Goal: Task Accomplishment & Management: Use online tool/utility

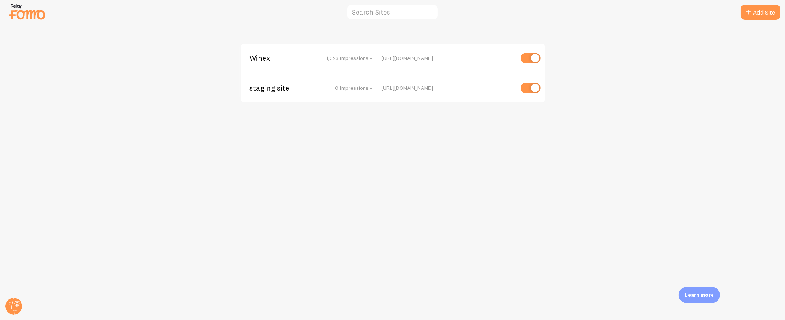
click at [255, 61] on span "Winex" at bounding box center [281, 58] width 62 height 7
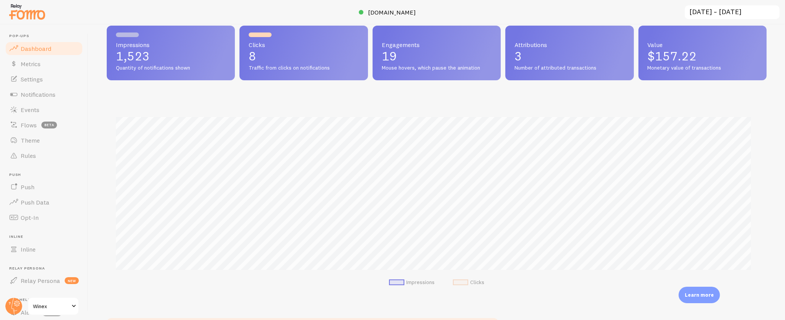
scroll to position [125, 0]
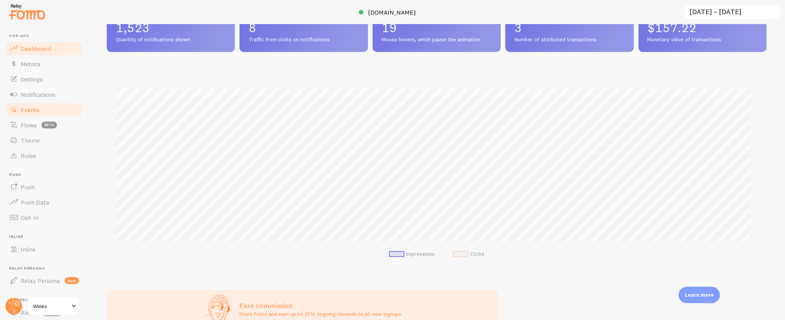
click at [47, 112] on link "Events" at bounding box center [44, 109] width 79 height 15
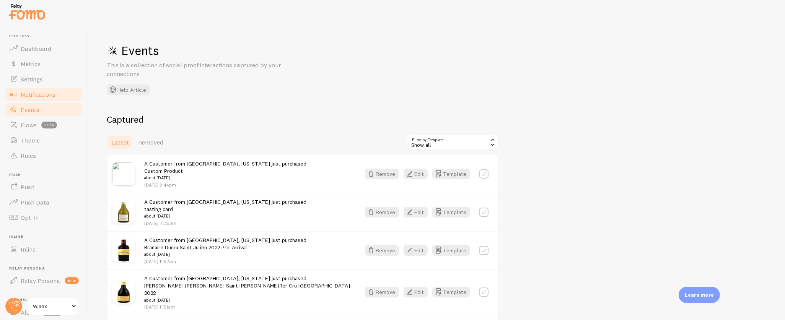
click at [48, 95] on span "Notifications" at bounding box center [38, 95] width 35 height 8
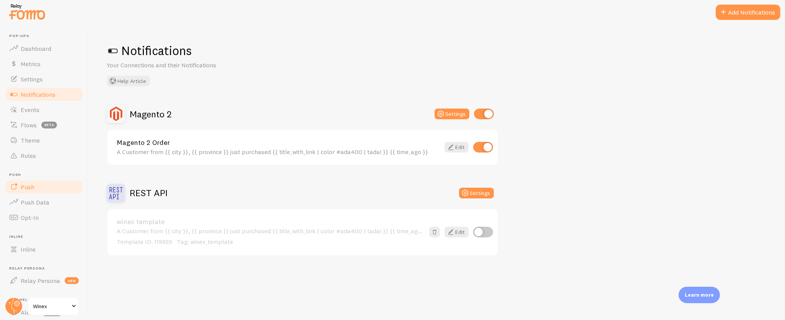
click at [29, 189] on span "Push" at bounding box center [28, 187] width 14 height 8
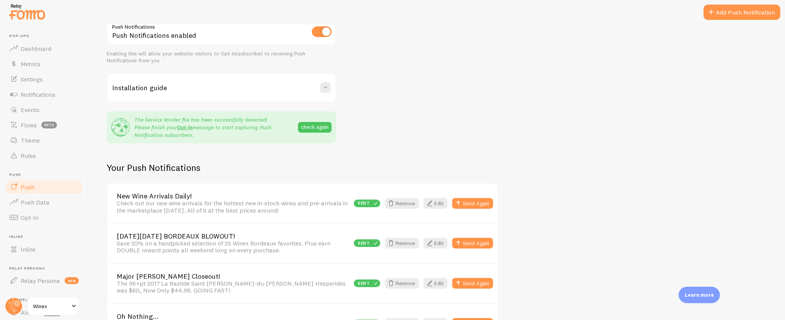
scroll to position [201, 0]
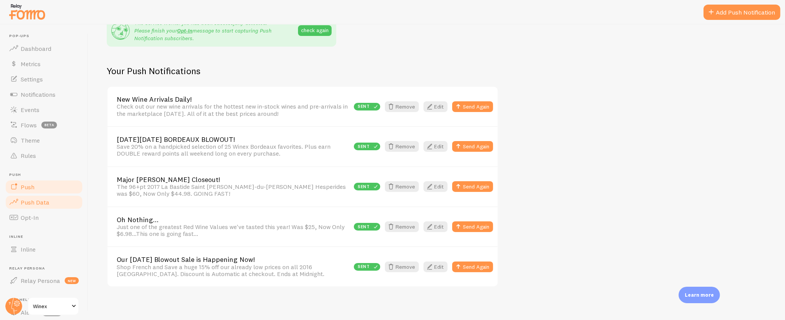
click at [49, 200] on link "Push Data" at bounding box center [44, 202] width 79 height 15
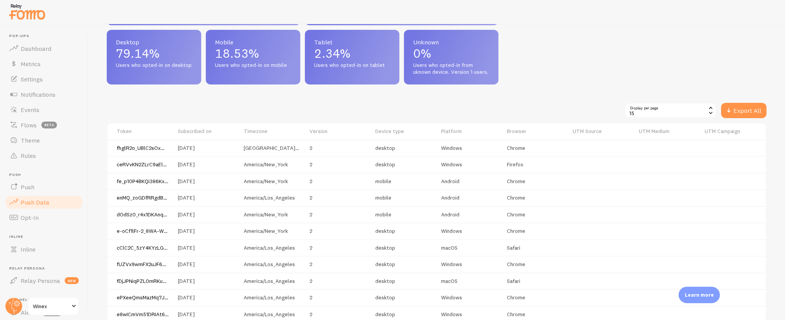
scroll to position [422, 0]
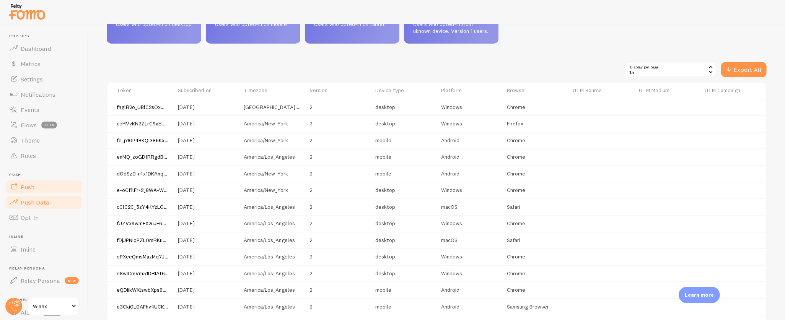
click at [28, 189] on span "Push" at bounding box center [28, 187] width 14 height 8
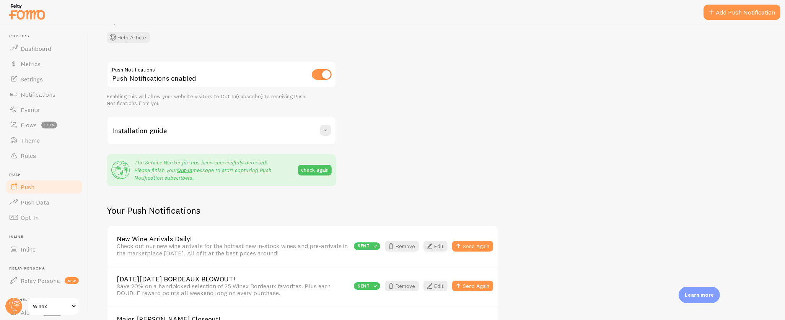
scroll to position [62, 0]
click at [169, 235] on link "New Wine Arrivals Daily!" at bounding box center [233, 238] width 232 height 7
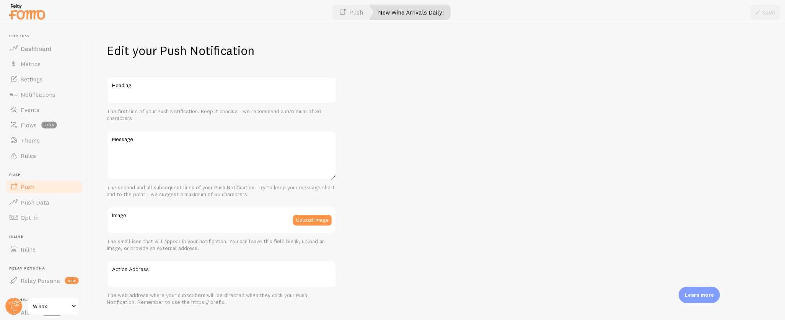
type input "New Wine Arrivals Daily!"
type textarea "Check out our new wine arrivals for the hottest new in-stock wines and pre-arri…"
type input "[URL][DOMAIN_NAME][DOMAIN_NAME]"
type input "[URL][DOMAIN_NAME]"
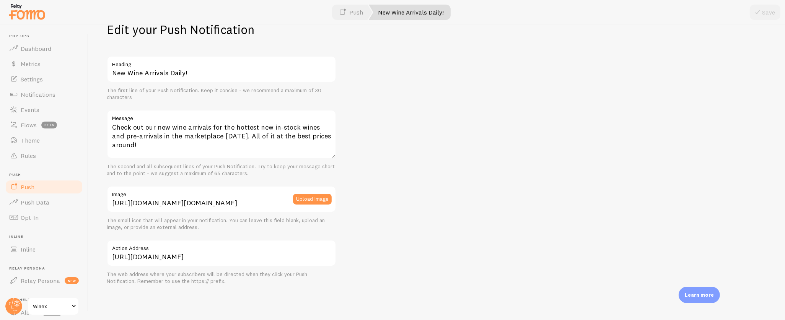
scroll to position [21, 0]
click at [31, 200] on span "Push Data" at bounding box center [35, 202] width 29 height 8
